Goal: Use online tool/utility: Use online tool/utility

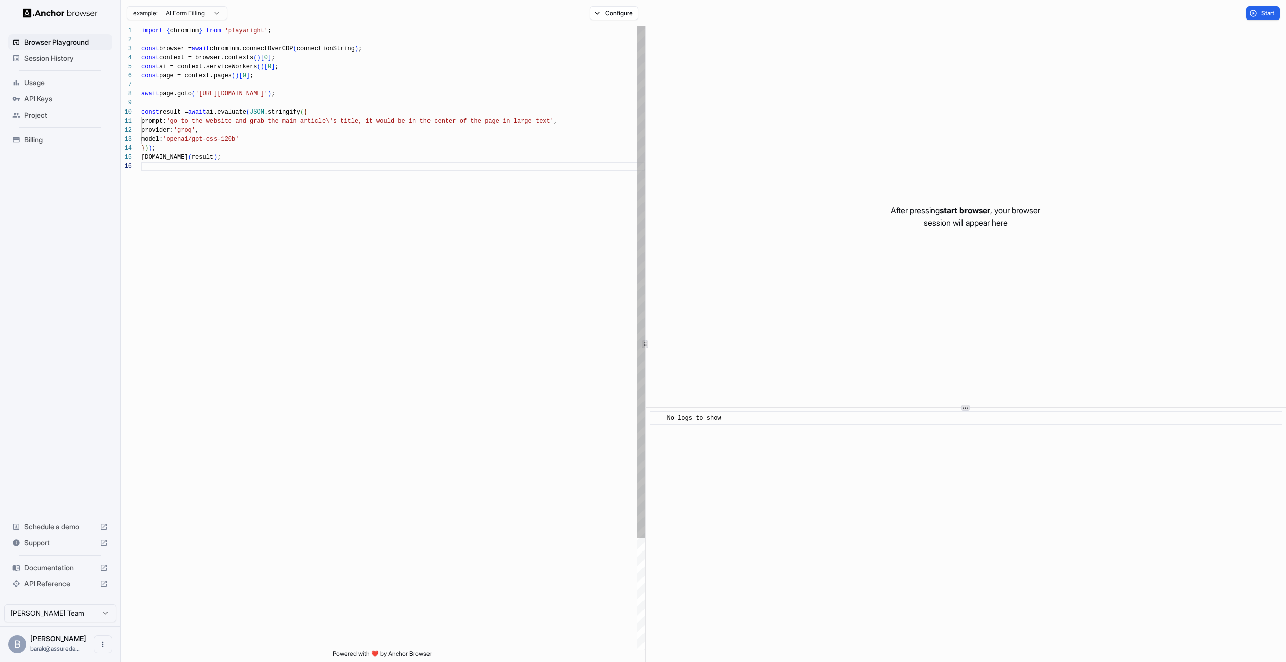
scroll to position [45, 0]
click at [239, 34] on div "import { chromium } from 'playwright' ; const browser = await chromium.connectO…" at bounding box center [393, 406] width 504 height 760
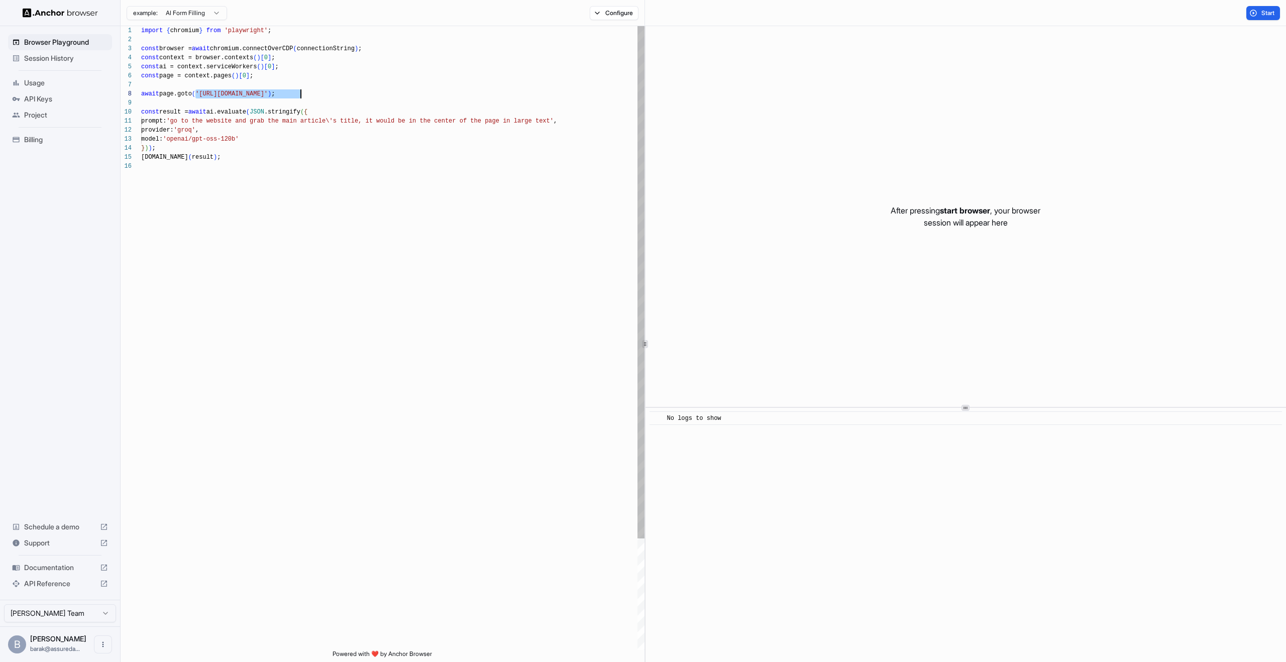
drag, startPoint x: 197, startPoint y: 92, endPoint x: 310, endPoint y: 95, distance: 112.6
click at [310, 95] on div "import { chromium } from 'playwright' ; const browser = await chromium.connectO…" at bounding box center [393, 406] width 504 height 760
type textarea "**********"
click at [546, 124] on div "import { chromium } from 'playwright' ; const browser = await chromium.connectO…" at bounding box center [393, 406] width 504 height 760
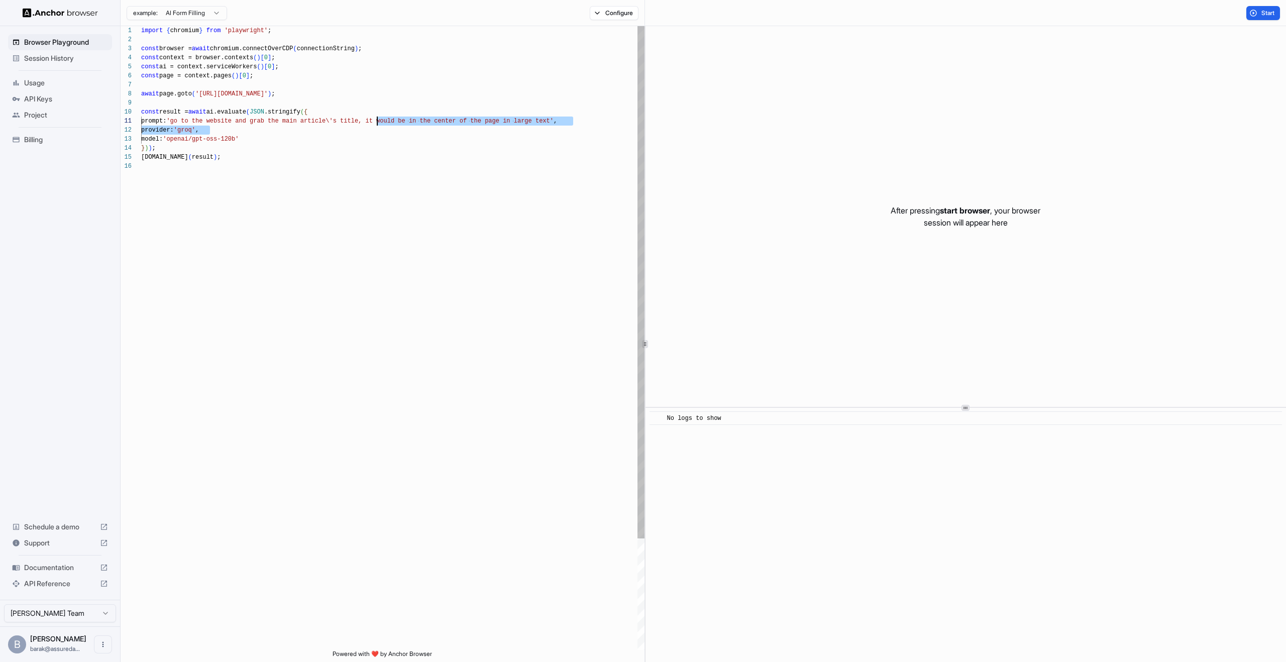
drag, startPoint x: 569, startPoint y: 127, endPoint x: 378, endPoint y: 124, distance: 191.0
click at [378, 124] on div "import { chromium } from 'playwright' ; const browser = await chromium.connectO…" at bounding box center [393, 406] width 504 height 760
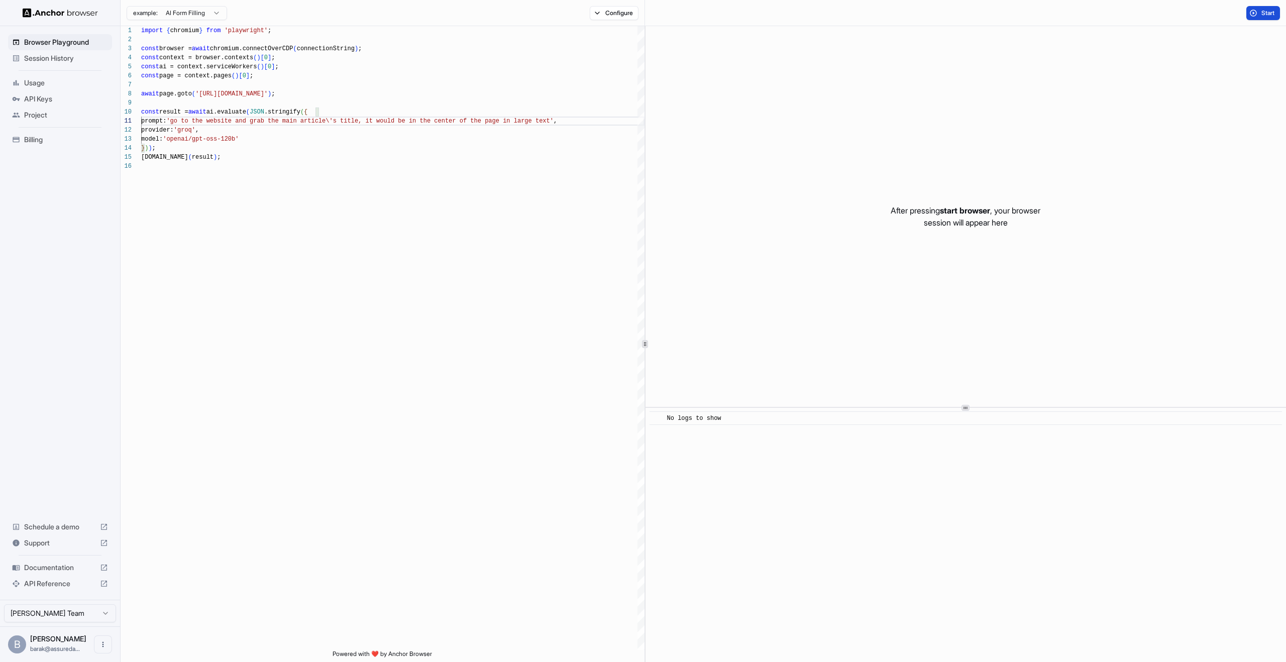
click at [1269, 13] on span "Start" at bounding box center [1269, 13] width 14 height 8
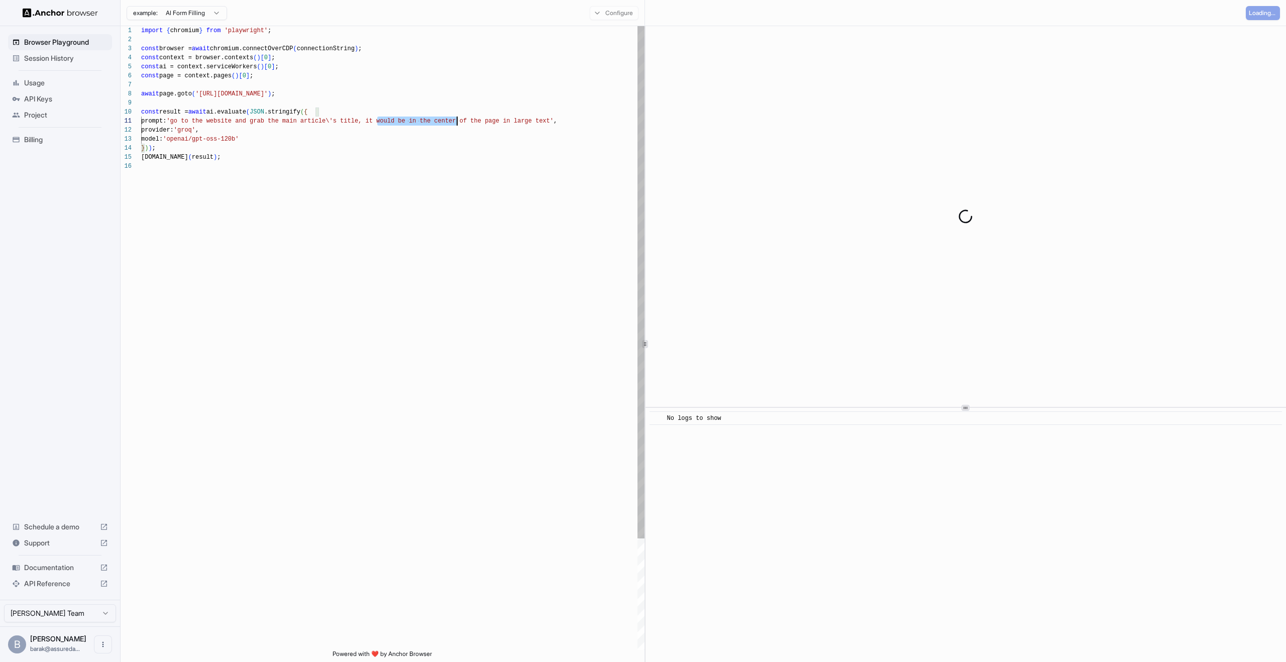
drag, startPoint x: 377, startPoint y: 119, endPoint x: 473, endPoint y: 120, distance: 95.5
click at [473, 120] on div "import { chromium } from 'playwright' ; const browser = await chromium.connectO…" at bounding box center [393, 406] width 504 height 760
click at [391, 122] on div "import { chromium } from 'playwright' ; const browser = await chromium.connectO…" at bounding box center [393, 406] width 504 height 760
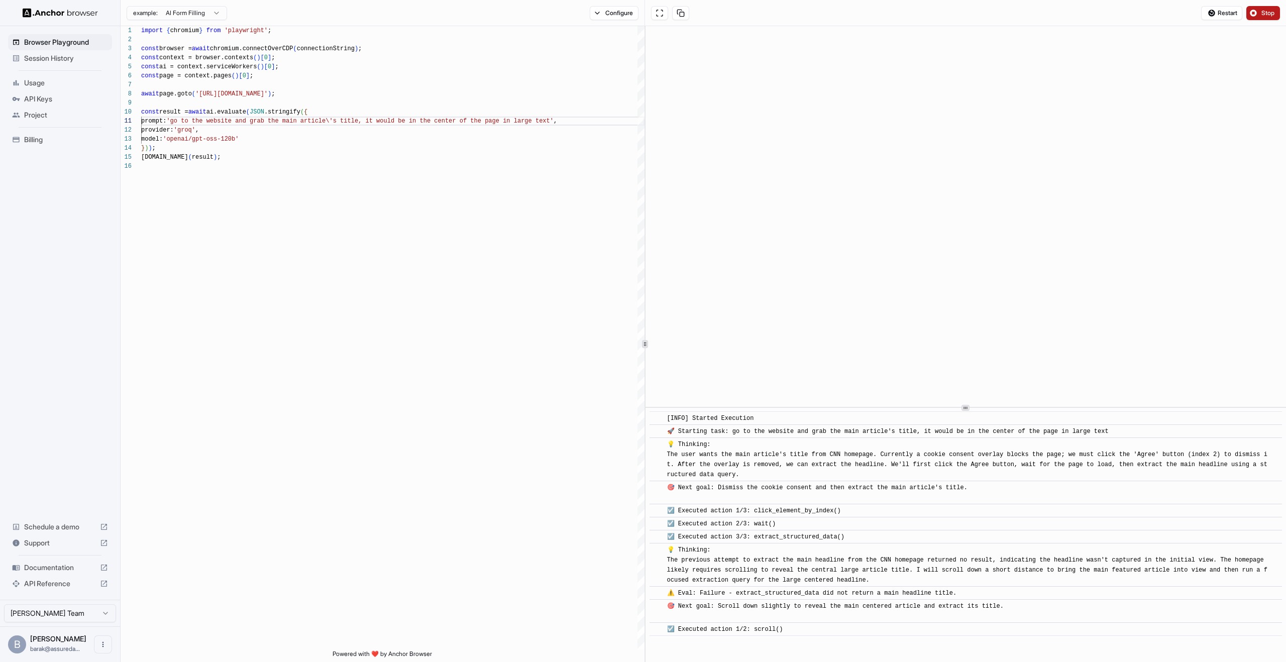
click at [773, 592] on span "⚠️ Eval: Failure - extract_structured_data did not return a main headline title." at bounding box center [812, 593] width 290 height 7
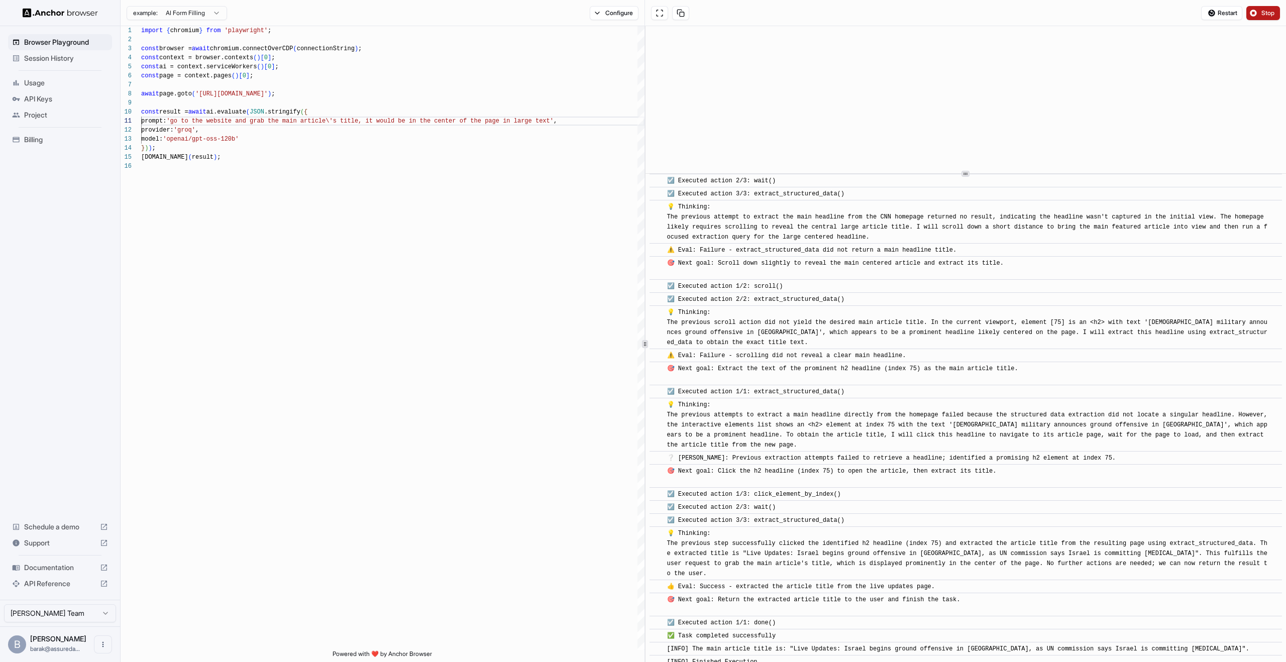
scroll to position [110, 0]
click at [735, 173] on div at bounding box center [966, 173] width 641 height 1
